Goal: Entertainment & Leisure: Consume media (video, audio)

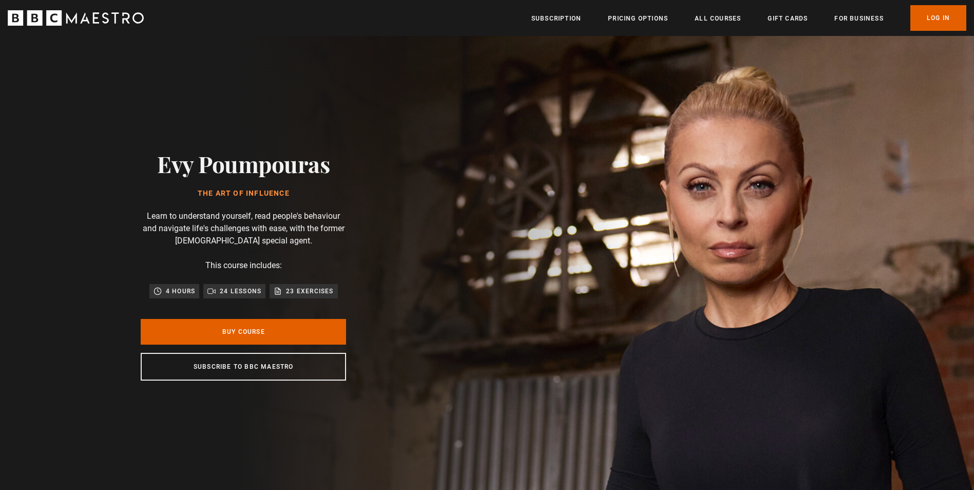
scroll to position [0, 135]
click at [935, 9] on link "Log In" at bounding box center [938, 18] width 56 height 26
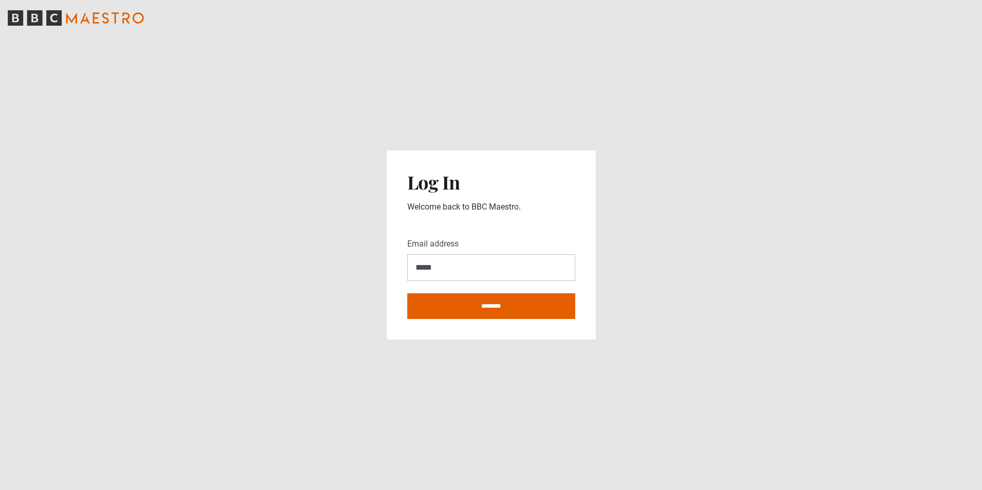
type input "**********"
click at [407, 293] on input "********" at bounding box center [491, 306] width 168 height 26
type input "**********"
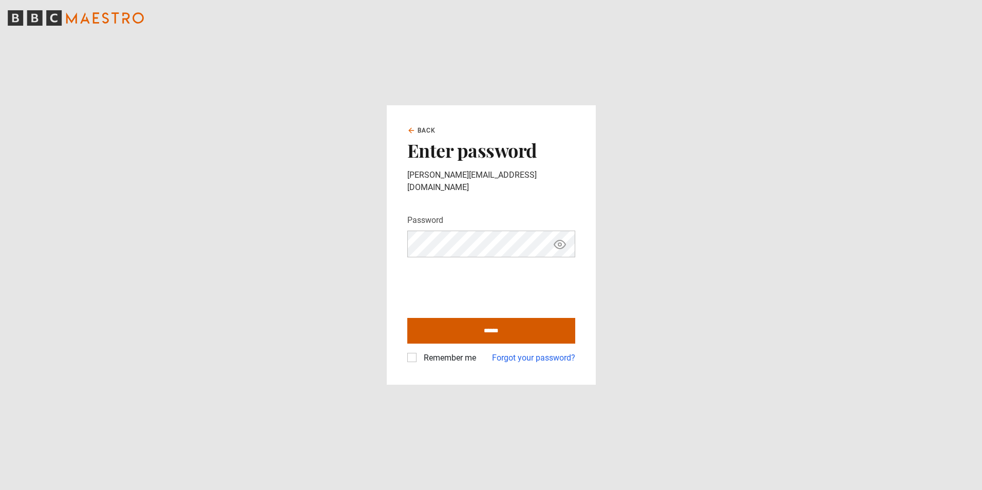
click at [485, 325] on input "******" at bounding box center [491, 331] width 168 height 26
type input "**********"
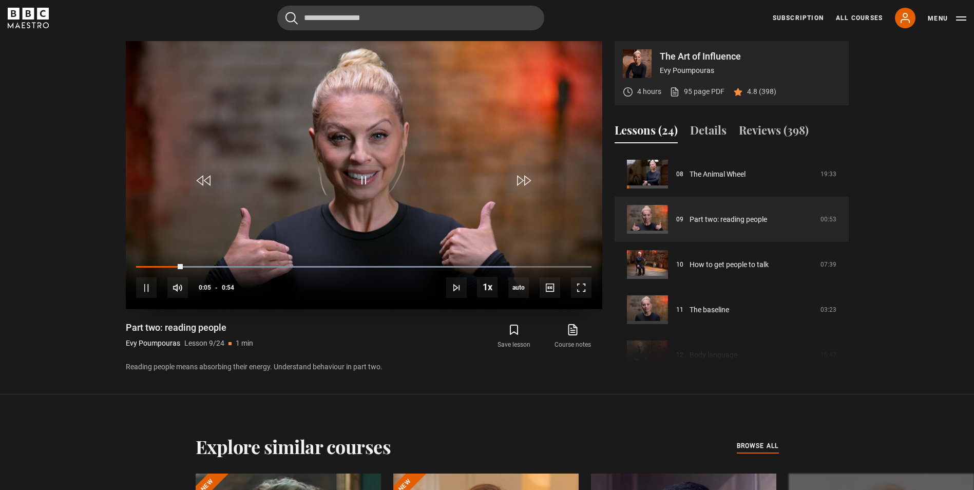
click at [408, 210] on video "Video Player" at bounding box center [364, 175] width 476 height 268
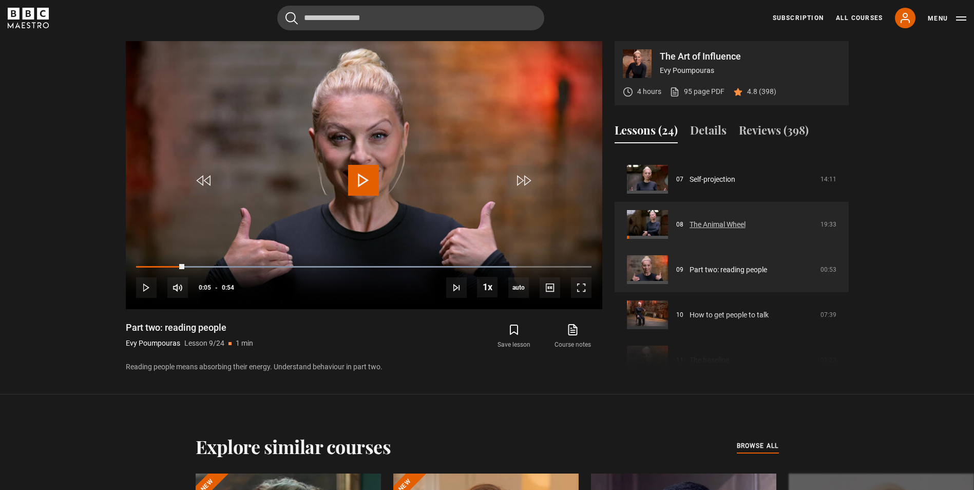
scroll to position [311, 0]
click at [706, 226] on link "The Animal Wheel" at bounding box center [717, 225] width 56 height 11
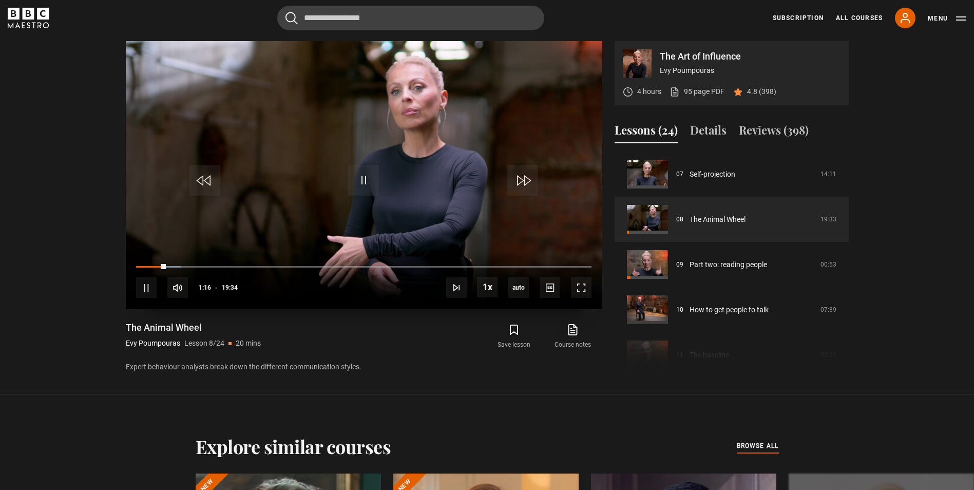
click at [440, 229] on video "Video Player" at bounding box center [364, 175] width 476 height 268
click at [358, 178] on span "Video Player" at bounding box center [363, 180] width 31 height 31
click at [182, 293] on span "Video Player" at bounding box center [177, 287] width 21 height 21
click at [202, 287] on div "36%" at bounding box center [213, 288] width 31 height 8
drag, startPoint x: 237, startPoint y: 285, endPoint x: 229, endPoint y: 286, distance: 8.4
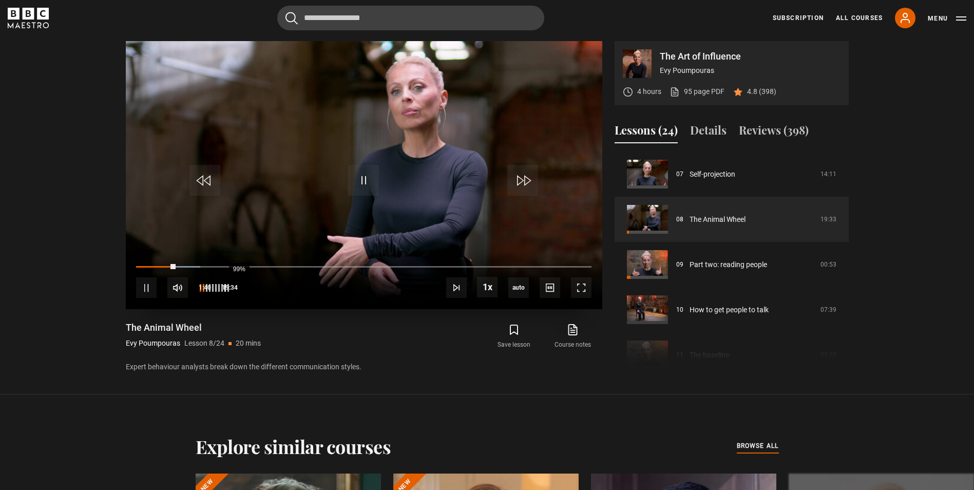
click at [229, 286] on div "99%" at bounding box center [213, 287] width 31 height 21
drag, startPoint x: 229, startPoint y: 286, endPoint x: 236, endPoint y: 287, distance: 7.2
click at [229, 287] on div "100%" at bounding box center [213, 287] width 31 height 21
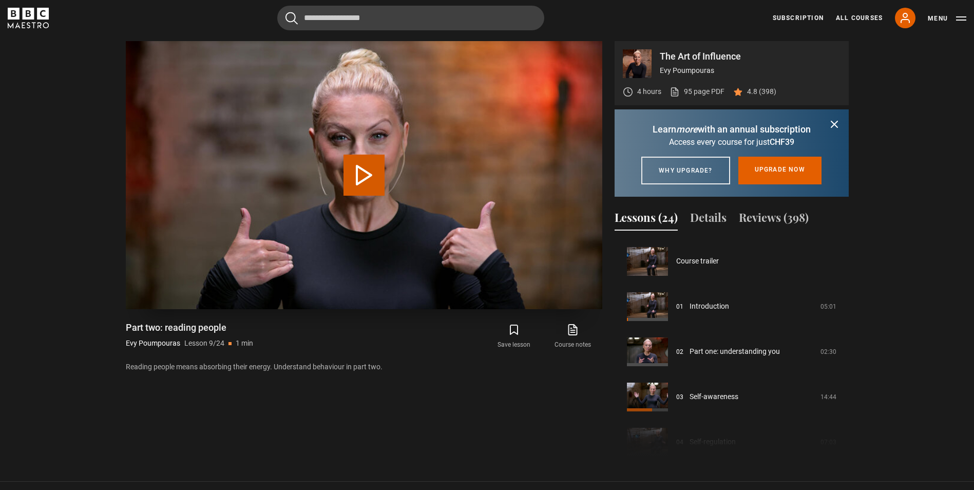
scroll to position [361, 0]
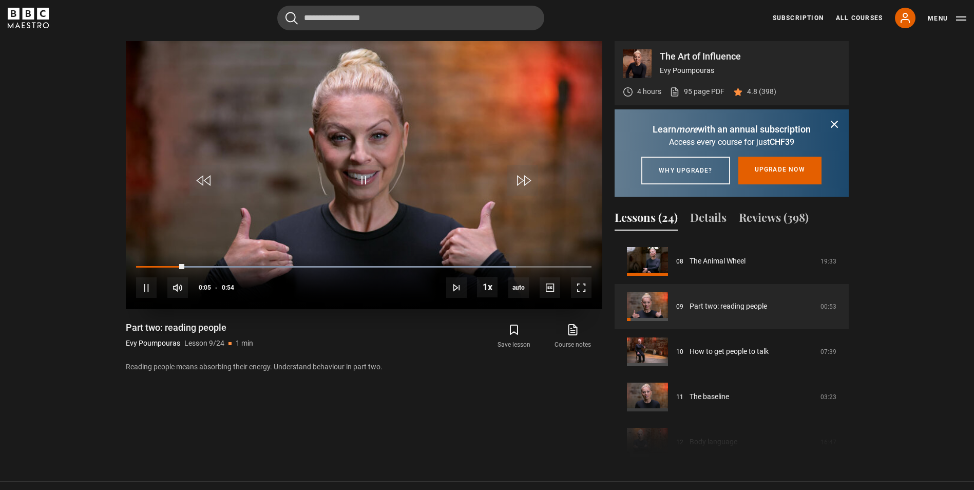
click at [443, 204] on video "Video Player" at bounding box center [364, 175] width 476 height 268
click at [350, 187] on span "Video Player" at bounding box center [363, 180] width 31 height 31
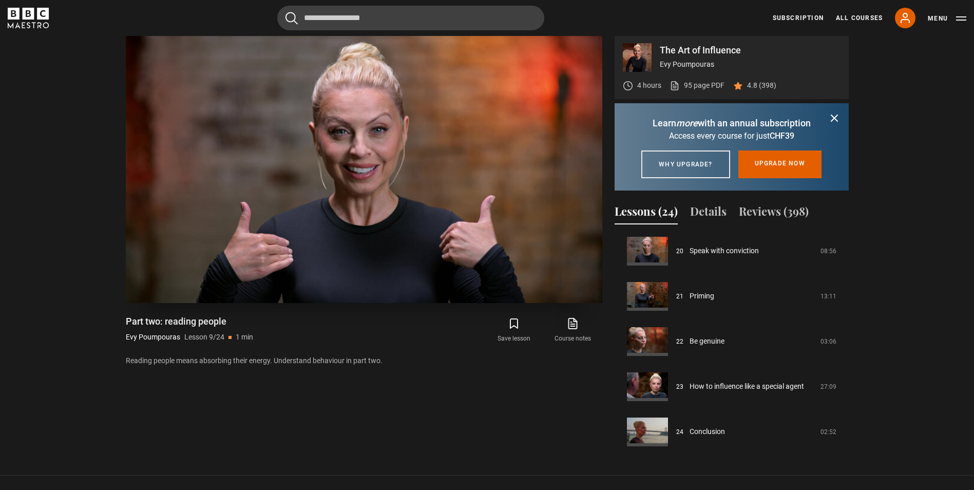
scroll to position [504, 0]
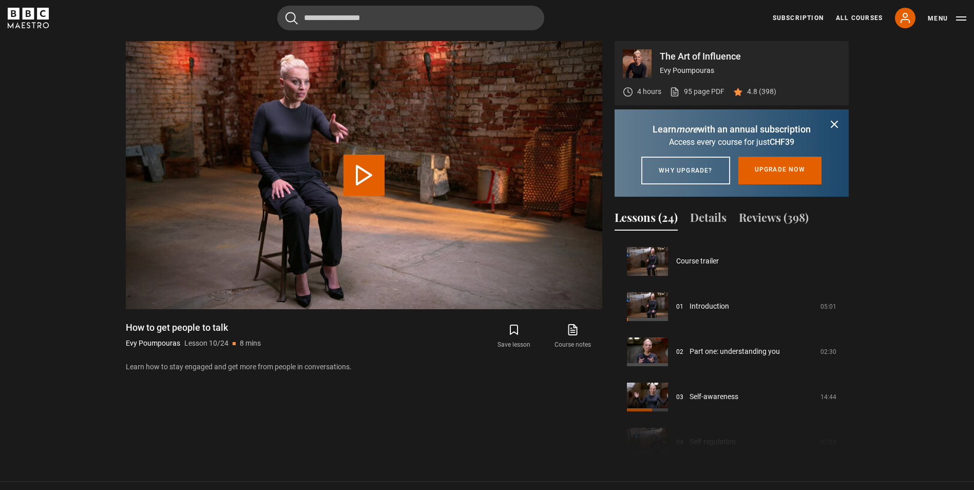
scroll to position [407, 0]
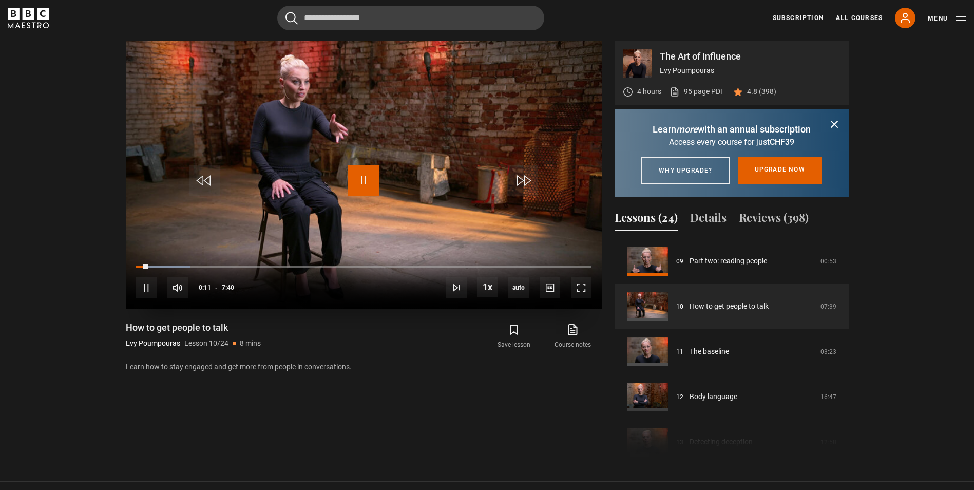
click at [371, 175] on span "Video Player" at bounding box center [363, 180] width 31 height 31
click at [357, 175] on span "Video Player" at bounding box center [363, 180] width 31 height 31
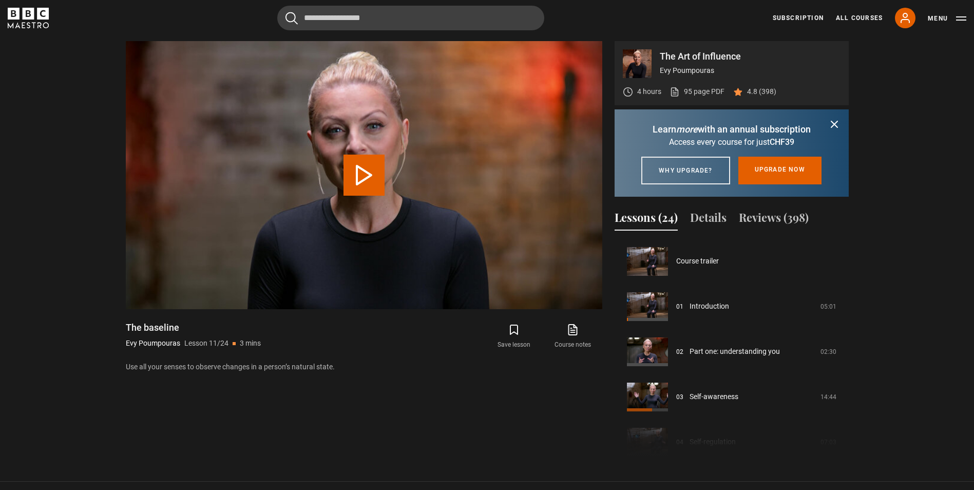
scroll to position [452, 0]
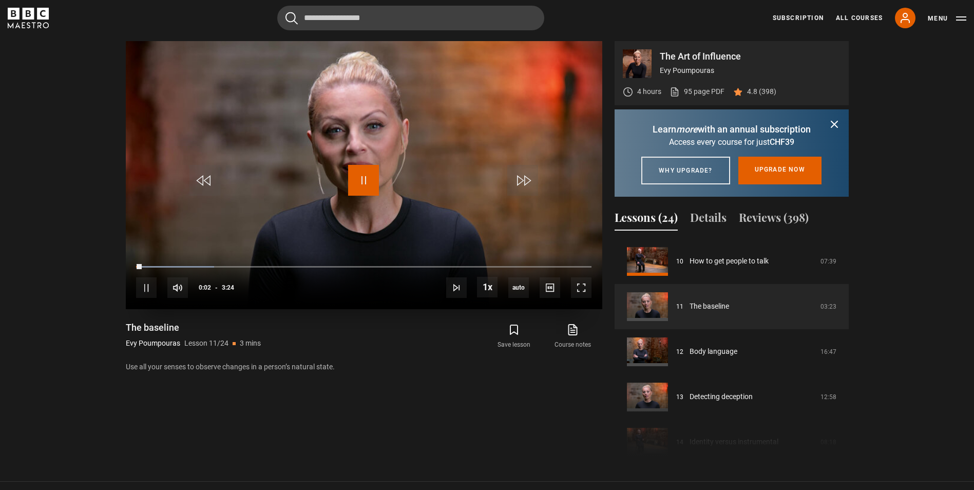
click at [369, 185] on span "Video Player" at bounding box center [363, 180] width 31 height 31
